Goal: Understand process/instructions: Learn about a topic

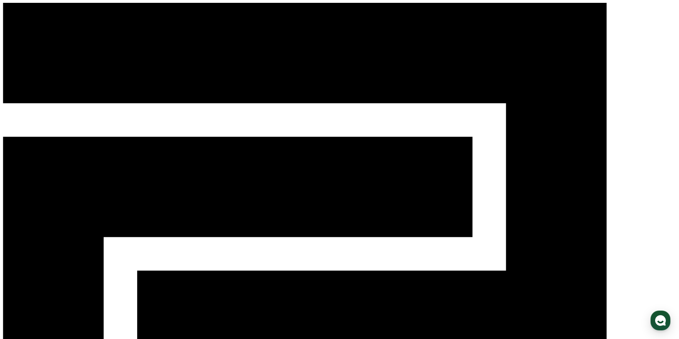
select select
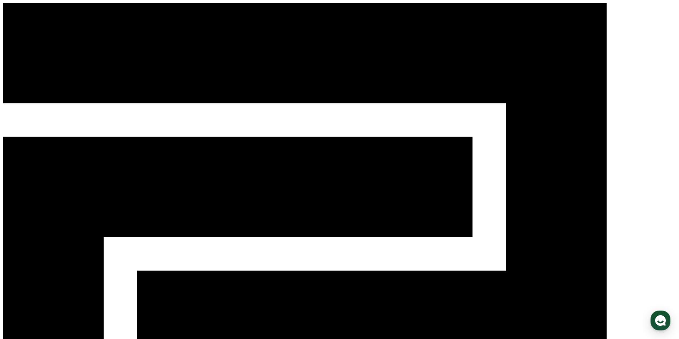
drag, startPoint x: 78, startPoint y: 211, endPoint x: 58, endPoint y: 209, distance: 20.7
drag, startPoint x: 58, startPoint y: 209, endPoint x: 57, endPoint y: 204, distance: 5.4
drag, startPoint x: 57, startPoint y: 204, endPoint x: 51, endPoint y: 172, distance: 32.5
